Goal: Task Accomplishment & Management: Manage account settings

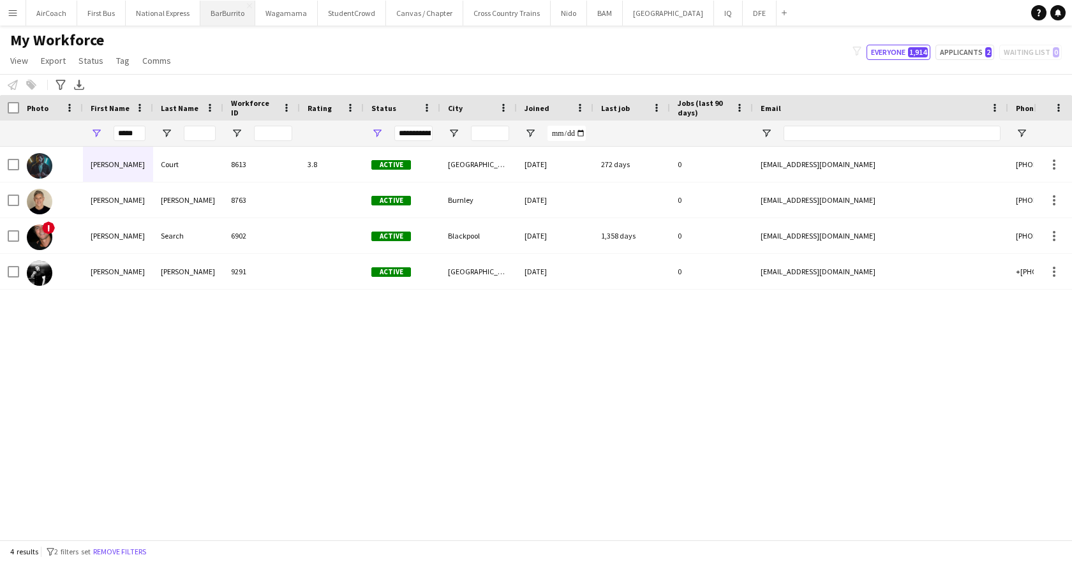
click at [209, 16] on button "BarBurrito Close" at bounding box center [227, 13] width 55 height 25
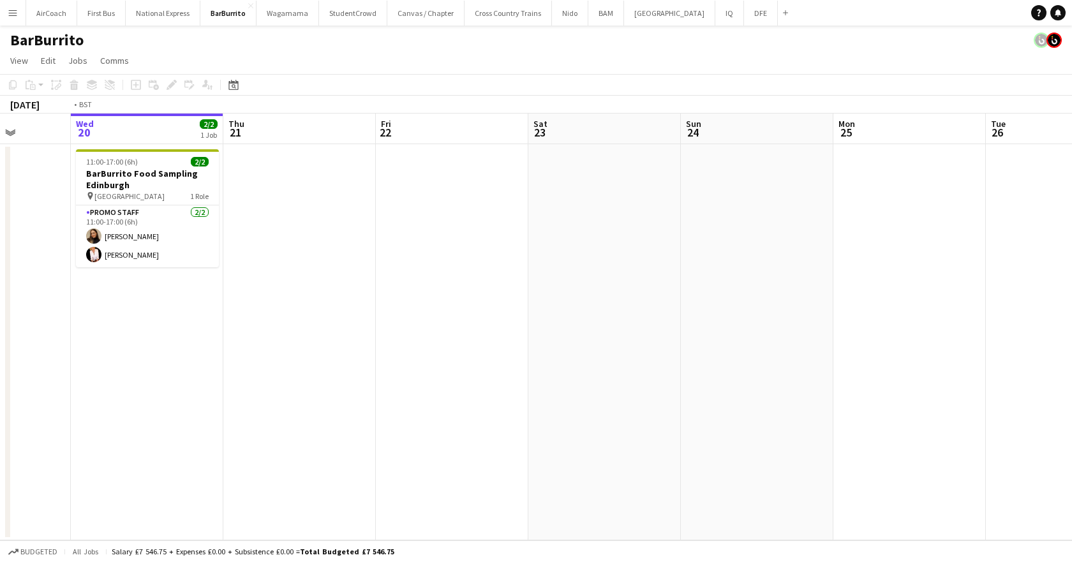
scroll to position [0, 309]
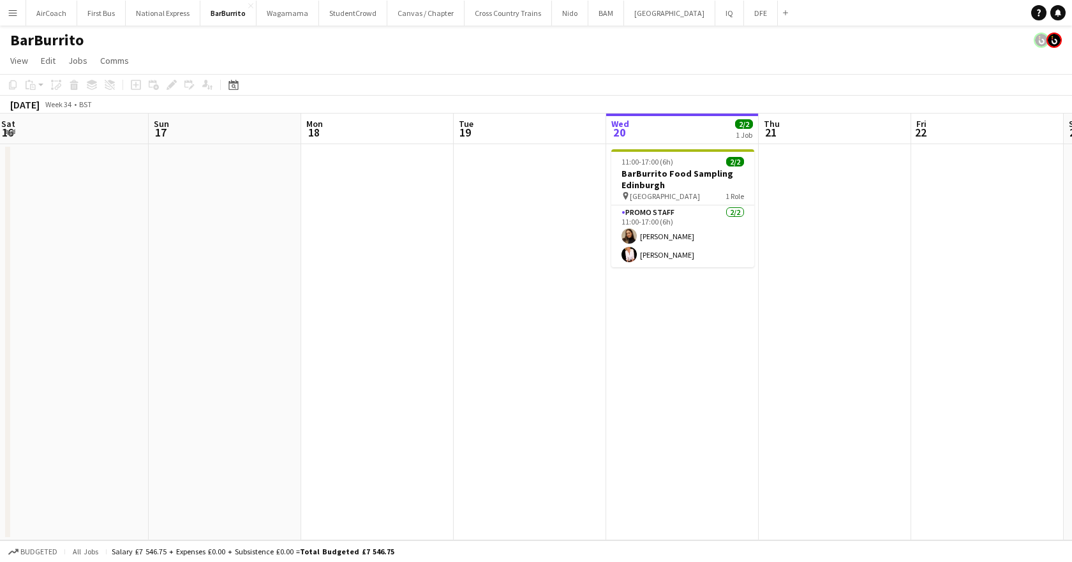
drag, startPoint x: 603, startPoint y: 142, endPoint x: 1034, endPoint y: 195, distance: 434.1
click at [1072, 200] on html "Menu Boards Boards Boards All jobs Status Workforce Workforce My Workforce Recr…" at bounding box center [536, 281] width 1072 height 562
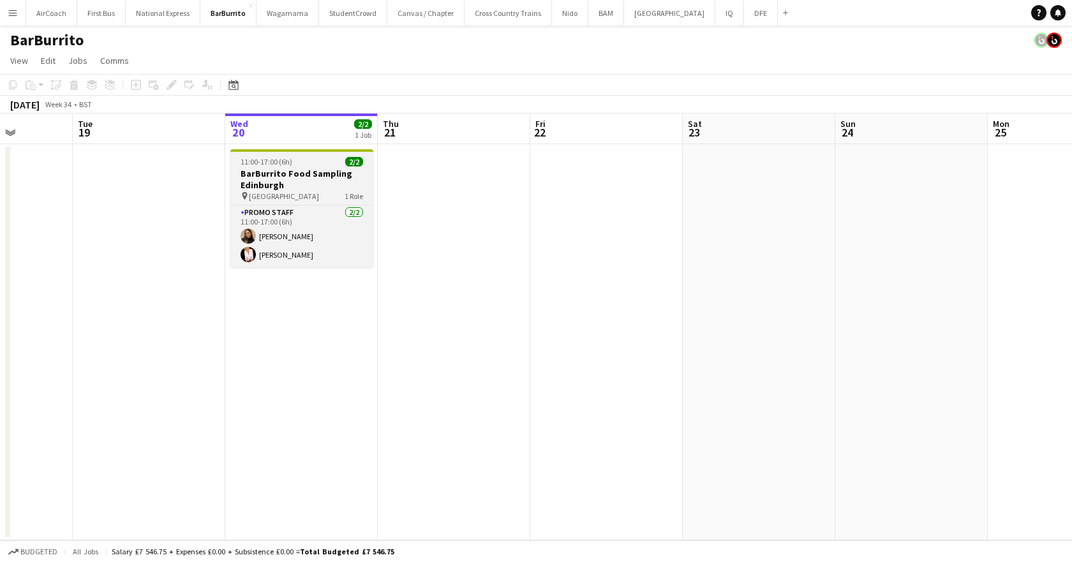
drag, startPoint x: 486, startPoint y: 147, endPoint x: 334, endPoint y: 161, distance: 153.1
click at [84, 183] on app-calendar-viewport "Sat 16 Sun 17 Mon 18 Tue 19 Wed 20 2/2 1 Job Thu 21 Fri 22 Sat 23 Sun 24 Mon 25…" at bounding box center [536, 327] width 1072 height 427
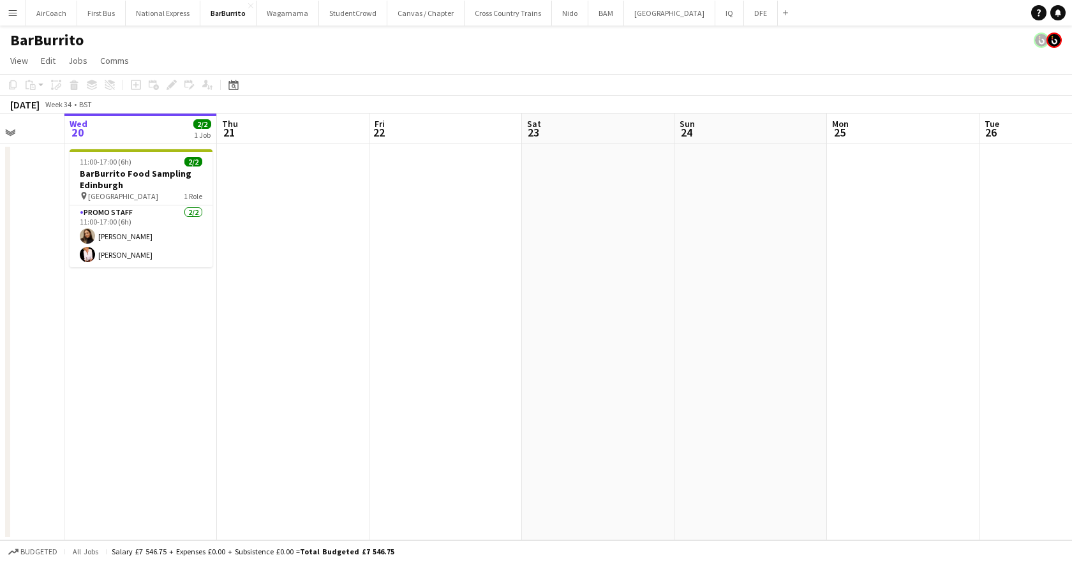
scroll to position [0, 486]
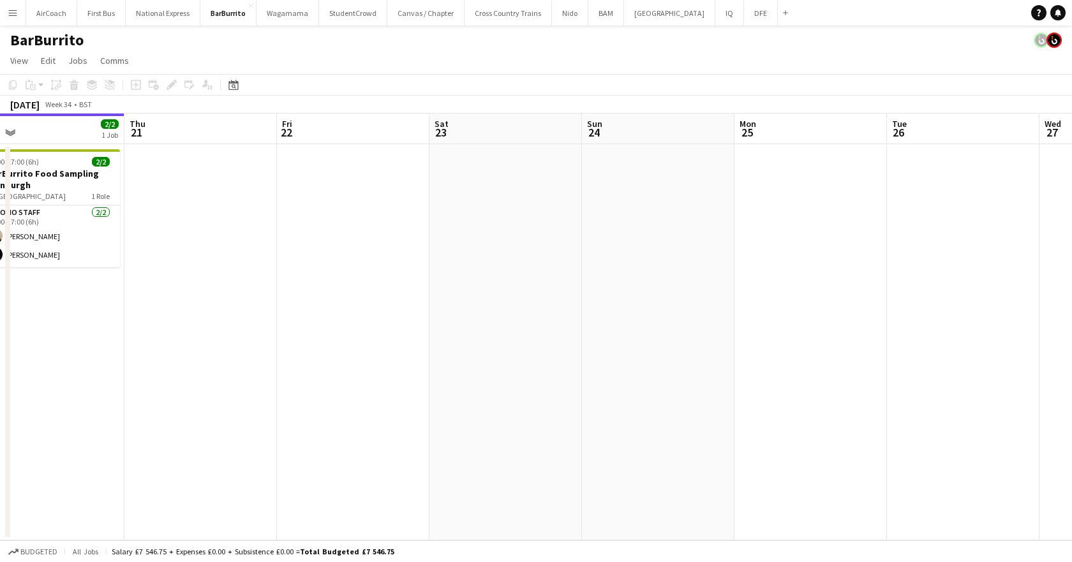
drag, startPoint x: 827, startPoint y: 141, endPoint x: 290, endPoint y: 144, distance: 536.8
click at [290, 144] on app-calendar-viewport "Sun 17 Mon 18 Tue 19 Wed 20 2/2 1 Job Thu 21 Fri 22 Sat 23 Sun 24 Mon 25 Tue 26…" at bounding box center [536, 327] width 1072 height 427
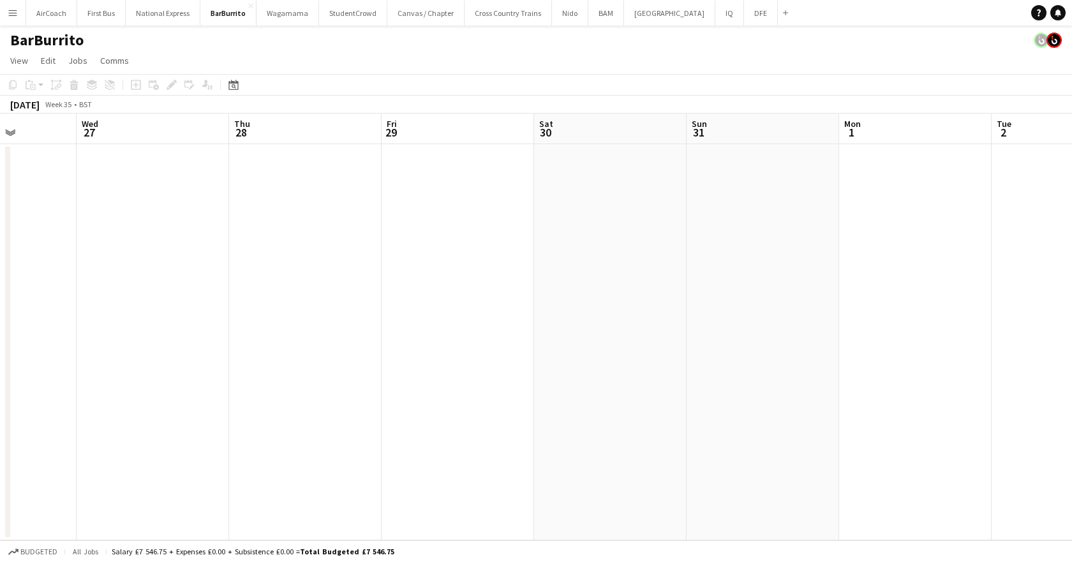
drag, startPoint x: 1010, startPoint y: 125, endPoint x: 403, endPoint y: 117, distance: 607.6
click at [329, 131] on app-calendar-viewport "Sun 24 Mon 25 Tue 26 Wed 27 Thu 28 Fri 29 Sat 30 Sun 31 Mon 1 Tue 2 Wed 3 Thu 4" at bounding box center [536, 327] width 1072 height 427
drag, startPoint x: 832, startPoint y: 141, endPoint x: 1254, endPoint y: 137, distance: 422.5
click at [1072, 137] on html "Menu Boards Boards Boards All jobs Status Workforce Workforce My Workforce Recr…" at bounding box center [536, 281] width 1072 height 562
drag, startPoint x: 375, startPoint y: 132, endPoint x: 947, endPoint y: 131, distance: 572.5
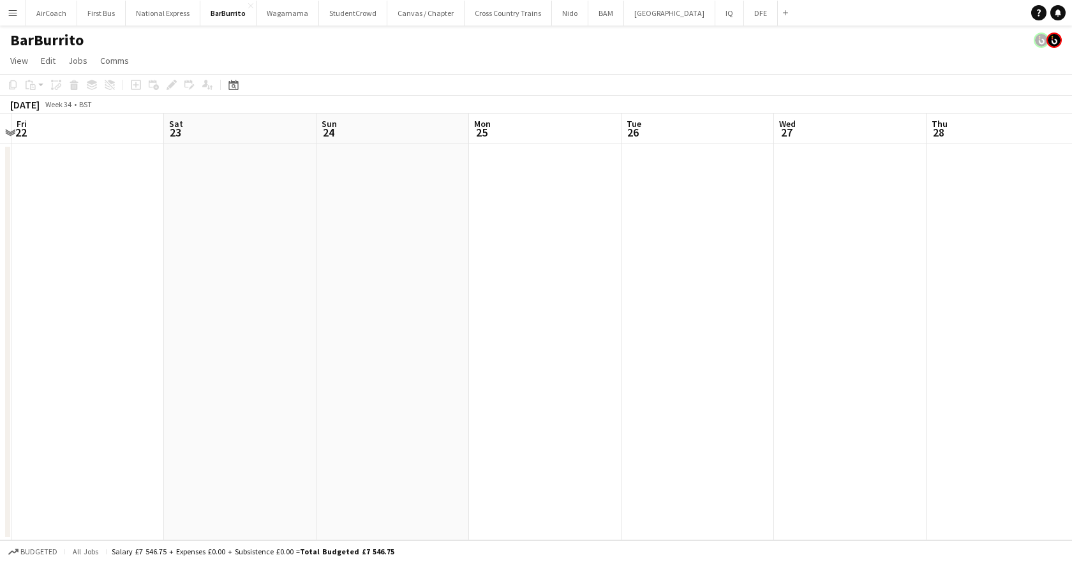
click at [947, 131] on app-calendar-viewport "Tue 19 Wed 20 2/2 1 Job Thu 21 Fri 22 Sat 23 Sun 24 Mon 25 Tue 26 Wed 27 Thu 28…" at bounding box center [536, 327] width 1072 height 427
drag, startPoint x: 450, startPoint y: 128, endPoint x: 899, endPoint y: 100, distance: 449.6
click at [899, 100] on app-calendar "Copy Paste Paste Ctrl+V Paste with crew Ctrl+Shift+V Paste linked Job Delete Gr…" at bounding box center [536, 307] width 1072 height 467
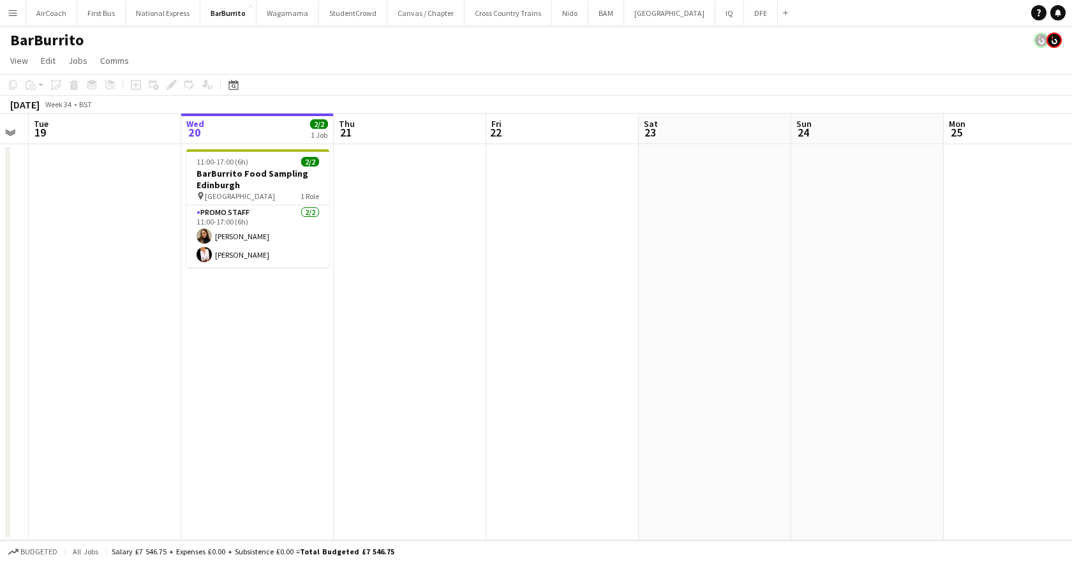
drag, startPoint x: 363, startPoint y: 125, endPoint x: 802, endPoint y: 129, distance: 439.1
click at [802, 129] on app-calendar-viewport "Sun 17 Mon 18 Tue 19 Wed 20 2/2 1 Job Thu 21 Fri 22 Sat 23 Sun 24 Mon 25 Tue 26…" at bounding box center [536, 327] width 1072 height 427
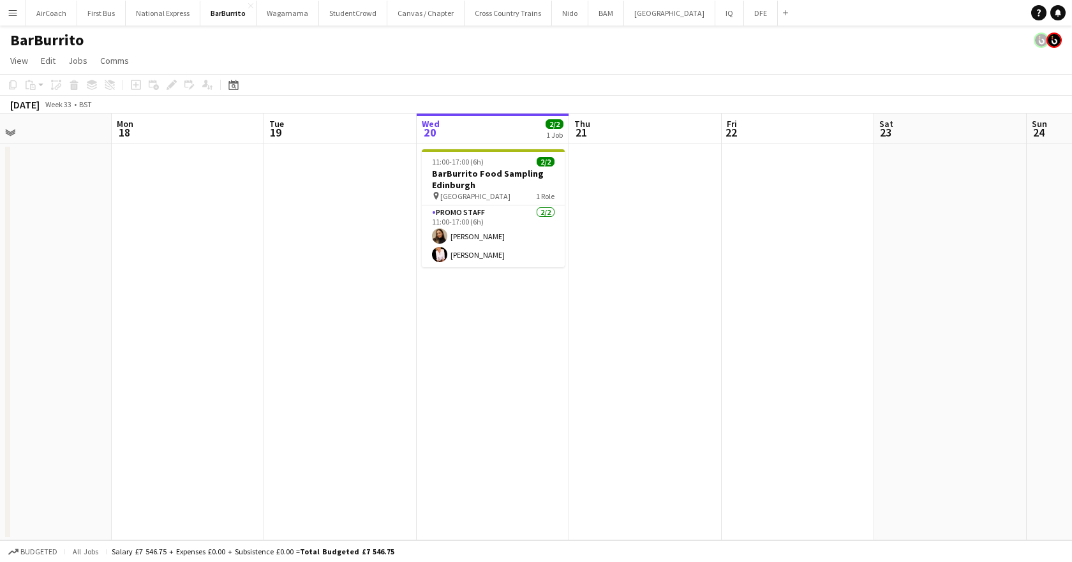
scroll to position [0, 345]
drag, startPoint x: 512, startPoint y: 127, endPoint x: 629, endPoint y: 127, distance: 116.8
click at [629, 127] on app-calendar-viewport "Fri 15 Sat 16 Sun 17 Mon 18 Tue 19 Wed 20 2/2 1 Job Thu 21 Fri 22 Sat 23 Sun 24…" at bounding box center [536, 327] width 1072 height 427
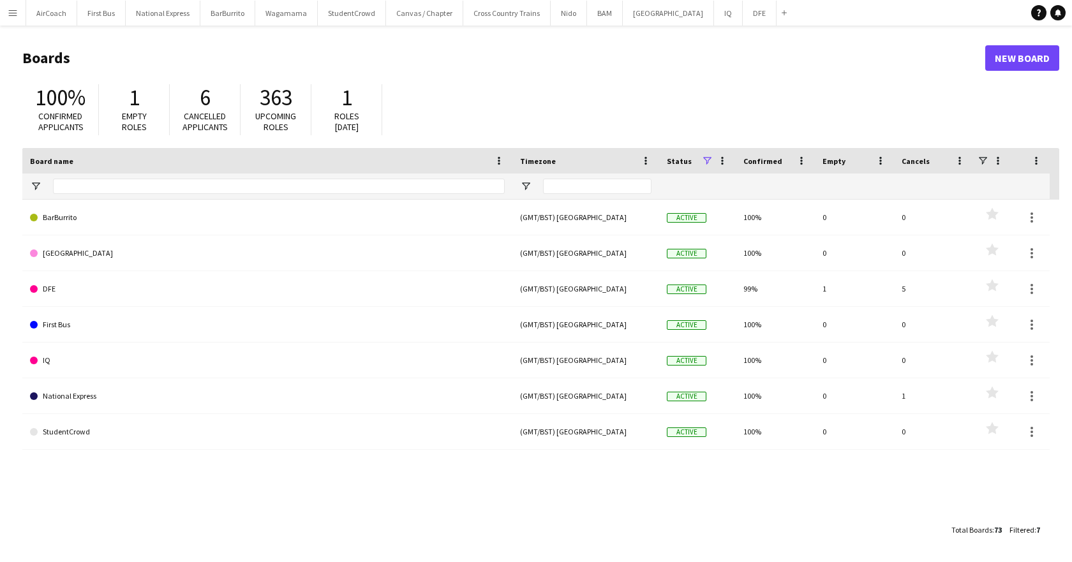
click at [13, 12] on app-icon "Menu" at bounding box center [13, 13] width 10 height 10
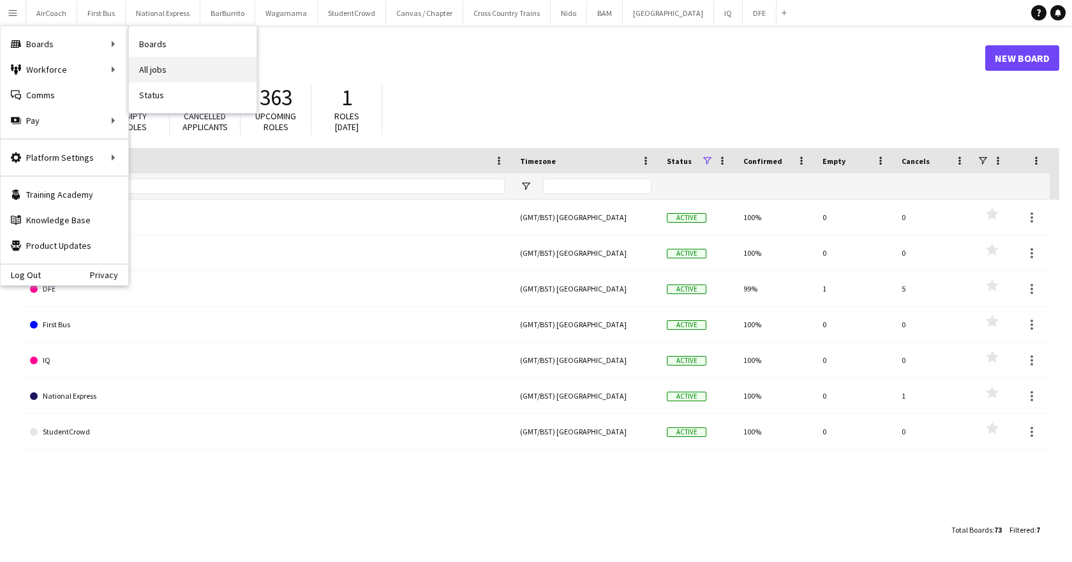
click at [170, 66] on link "All jobs" at bounding box center [193, 70] width 128 height 26
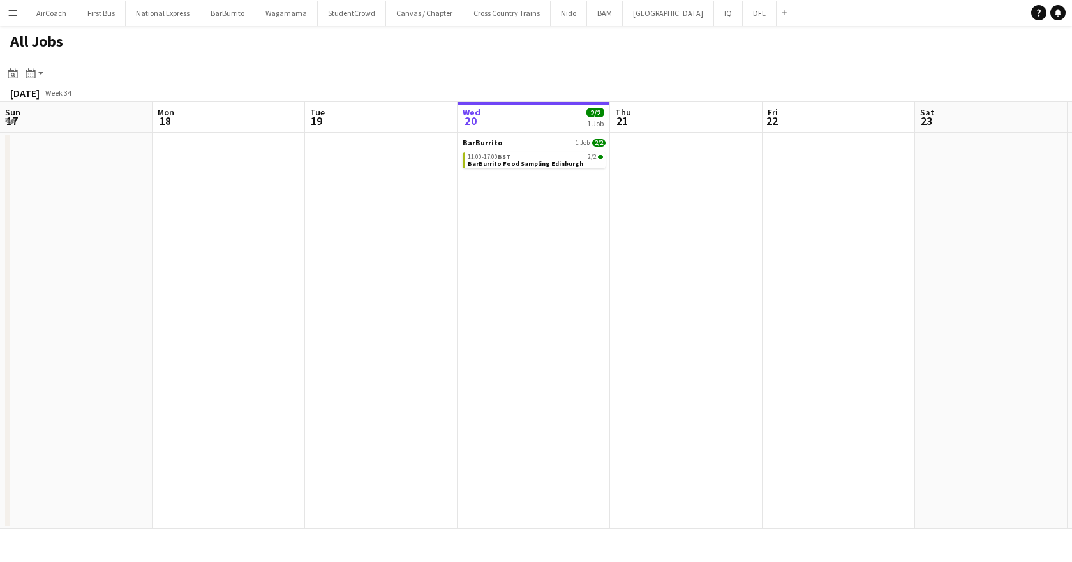
scroll to position [0, 305]
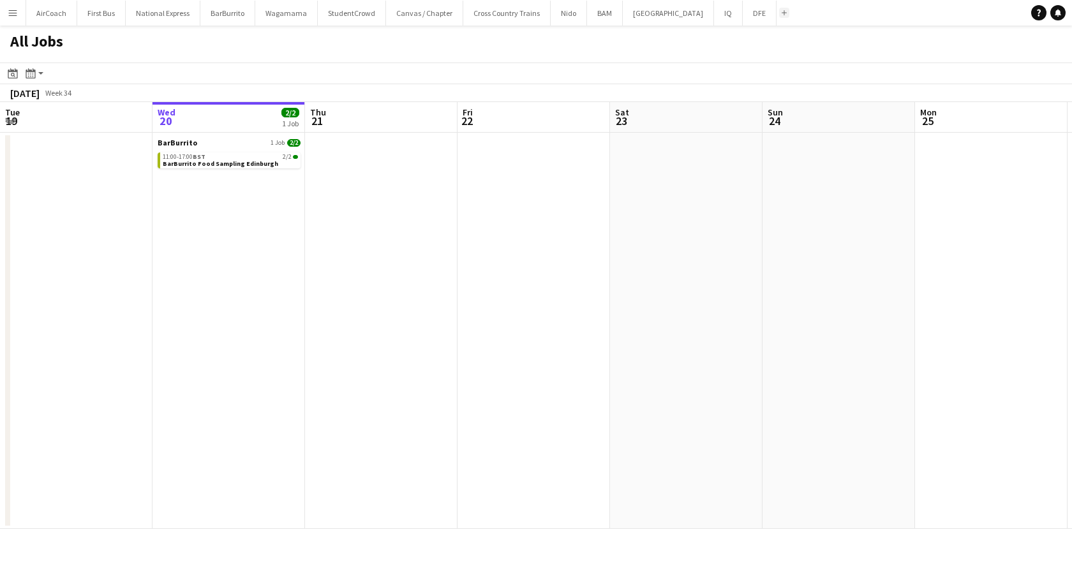
click at [779, 9] on button "Add" at bounding box center [784, 13] width 10 height 10
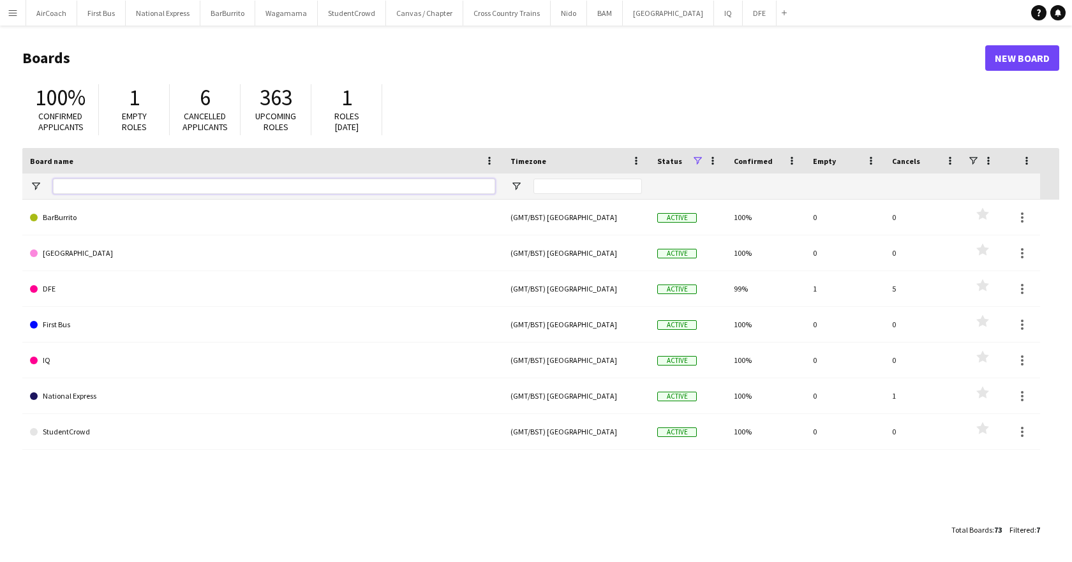
click at [84, 190] on input "Board name Filter Input" at bounding box center [274, 186] width 442 height 15
type input "*"
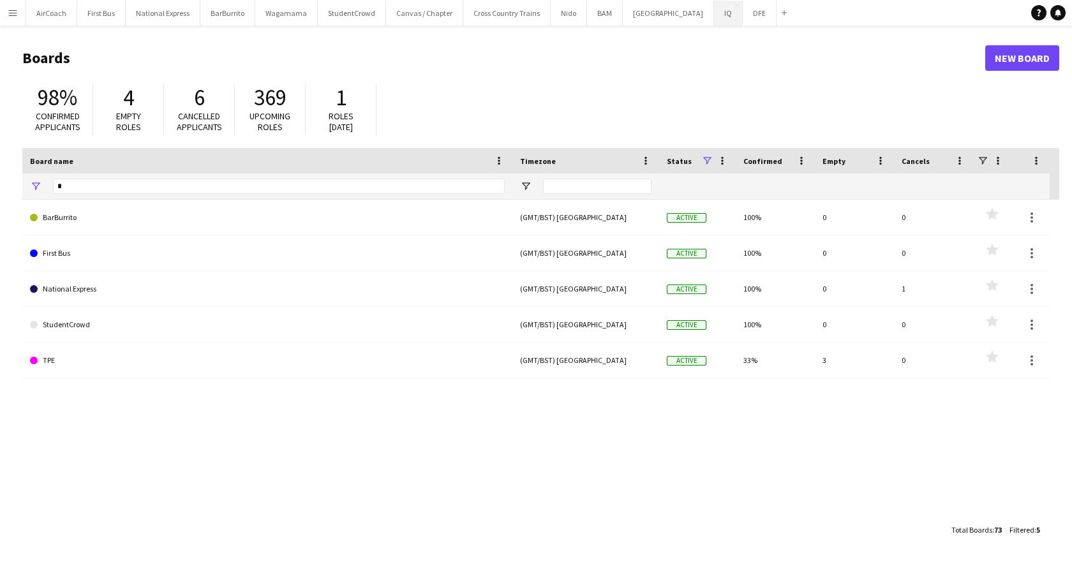
click at [714, 13] on button "IQ Close" at bounding box center [728, 13] width 29 height 25
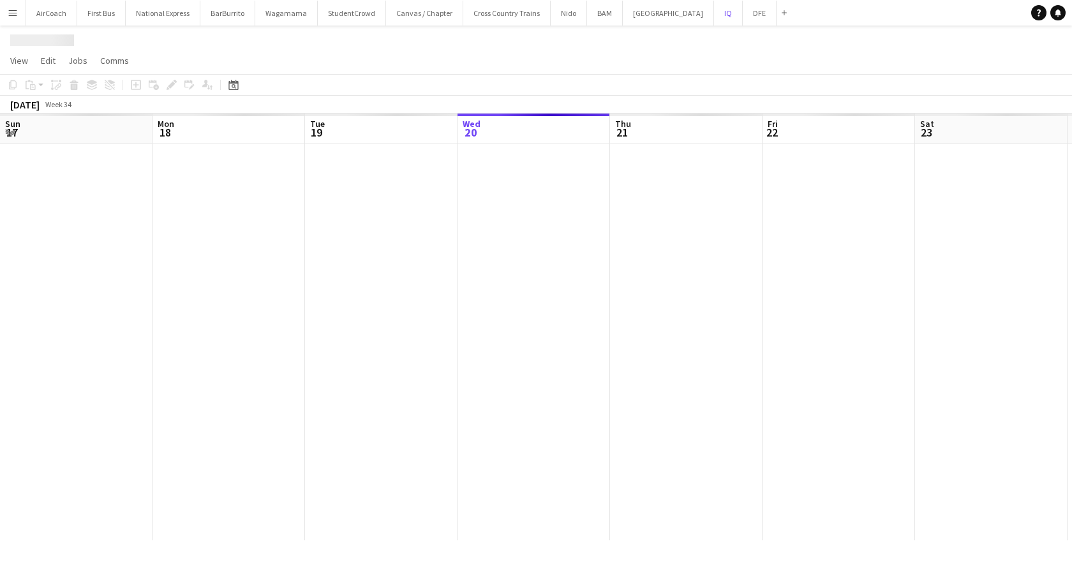
scroll to position [0, 305]
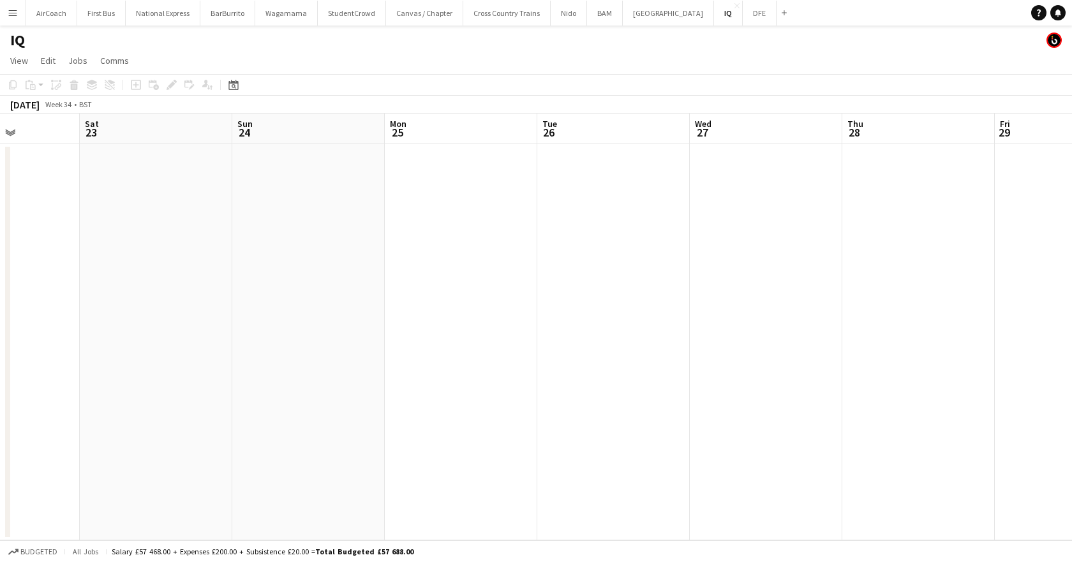
drag, startPoint x: 793, startPoint y: 144, endPoint x: 296, endPoint y: 164, distance: 496.9
click at [193, 163] on app-calendar-viewport "Wed 20 Thu 21 Fri 22 Sat 23 Sun 24 Mon 25 Tue 26 Wed 27 Thu 28 Fri 29 Sat 30 Su…" at bounding box center [536, 327] width 1072 height 427
drag, startPoint x: 935, startPoint y: 162, endPoint x: 604, endPoint y: 142, distance: 331.9
click at [604, 142] on app-calendar-viewport "Thu 21 Fri 22 Sat 23 Sun 24 Mon 25 Tue 26 Wed 27 Thu 28 Fri 29 Sat 30 Sun 31 Mo…" at bounding box center [536, 327] width 1072 height 427
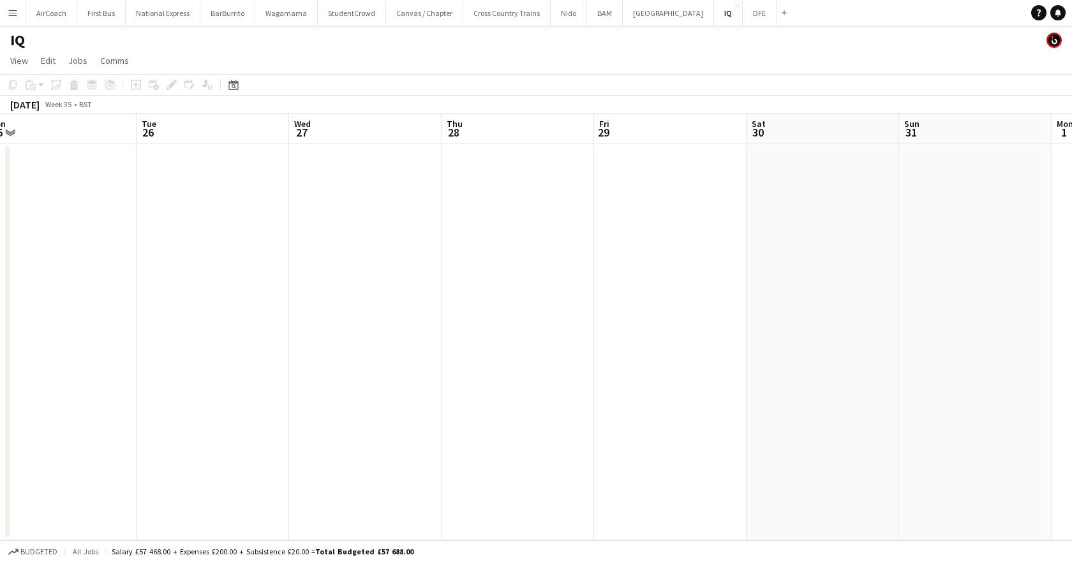
scroll to position [0, 434]
drag, startPoint x: 784, startPoint y: 134, endPoint x: 519, endPoint y: 134, distance: 265.5
click at [519, 134] on app-calendar-viewport "Fri 22 Sat 23 Sun 24 Mon 25 Tue 26 Wed 27 Thu 28 Fri 29 Sat 30 Sun 31 Mon 1 Tue…" at bounding box center [536, 327] width 1072 height 427
click at [239, 77] on div "Date picker" at bounding box center [233, 84] width 15 height 15
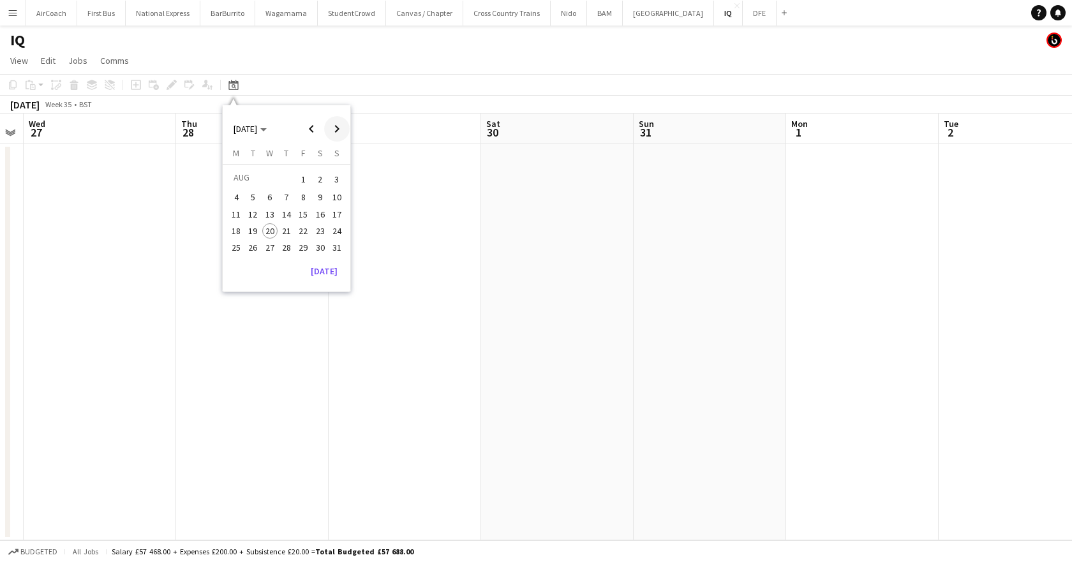
click at [343, 124] on span "Next month" at bounding box center [337, 129] width 26 height 26
click at [315, 198] on span "6" at bounding box center [320, 194] width 15 height 15
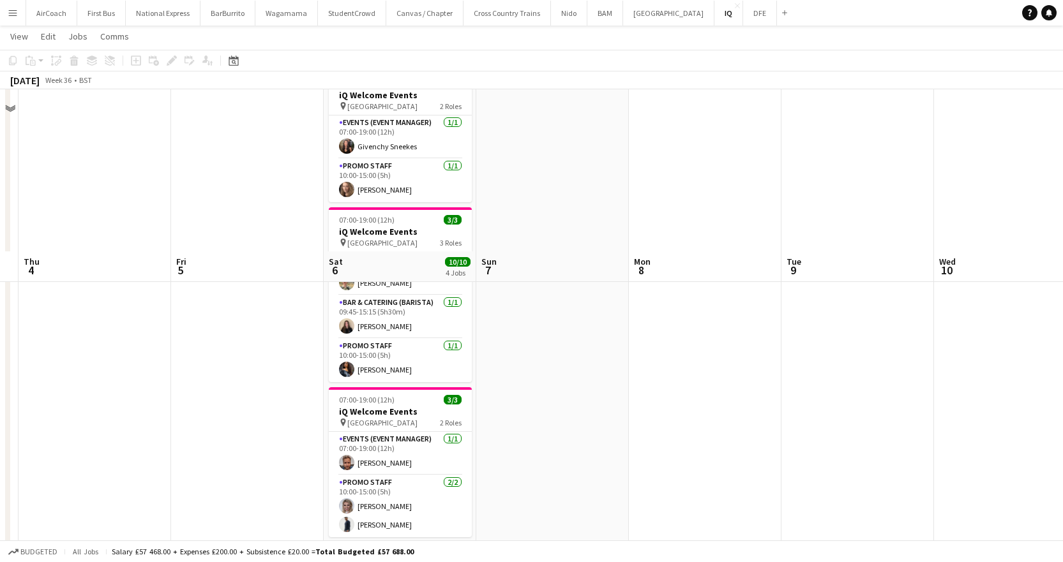
scroll to position [0, 0]
